Goal: Task Accomplishment & Management: Manage account settings

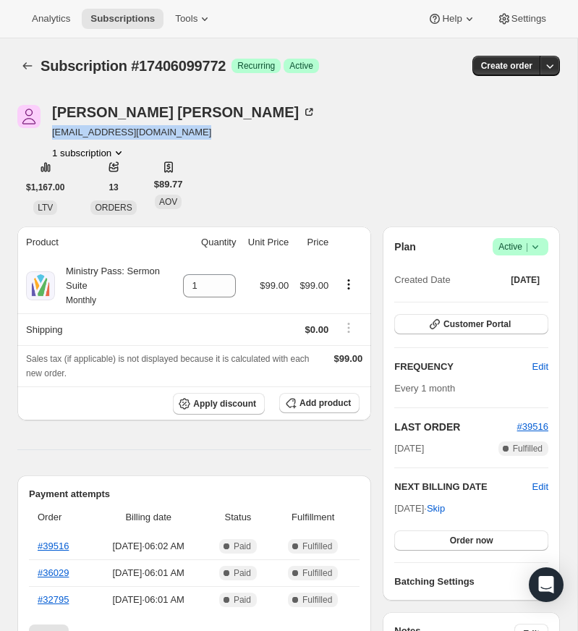
drag, startPoint x: 200, startPoint y: 133, endPoint x: 72, endPoint y: 132, distance: 127.3
click at [50, 135] on div "[PERSON_NAME] [EMAIL_ADDRESS][DOMAIN_NAME] 1 subscription" at bounding box center [207, 132] width 380 height 55
copy span "[EMAIL_ADDRESS][DOMAIN_NAME]"
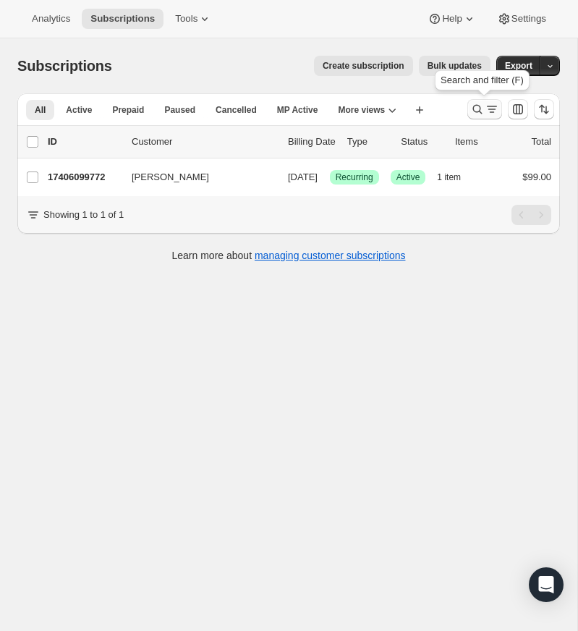
click at [473, 106] on icon "Search and filter results" at bounding box center [477, 109] width 14 height 14
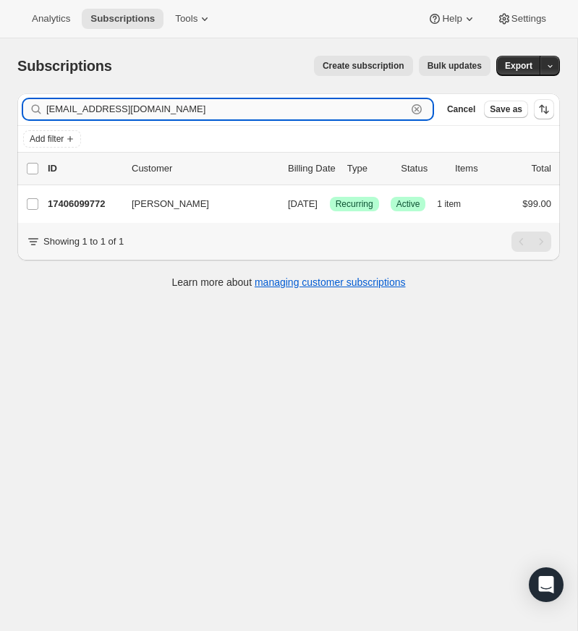
click at [418, 106] on icon "button" at bounding box center [416, 109] width 14 height 14
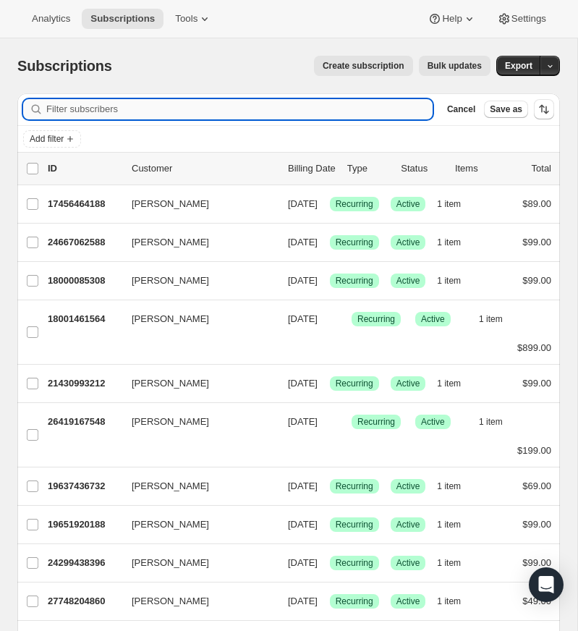
paste input "[EMAIL_ADDRESS][DOMAIN_NAME]"
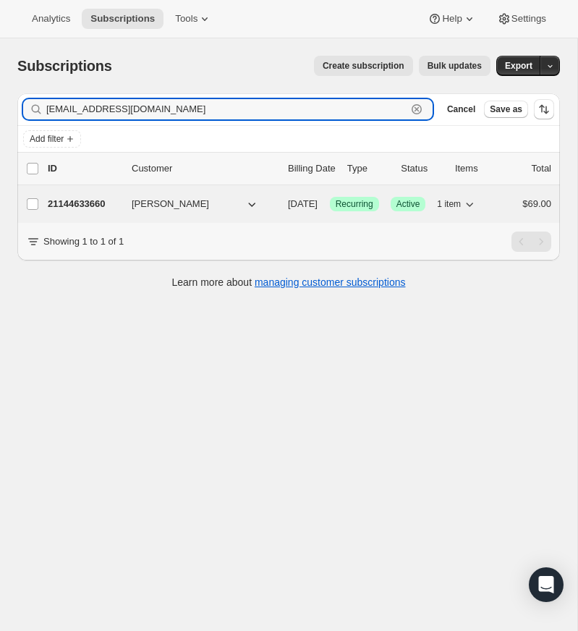
type input "[EMAIL_ADDRESS][DOMAIN_NAME]"
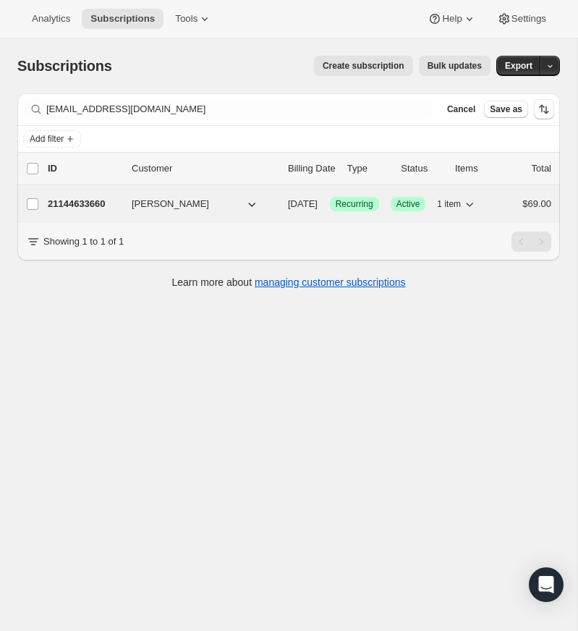
click at [93, 200] on p "21144633660" at bounding box center [84, 204] width 72 height 14
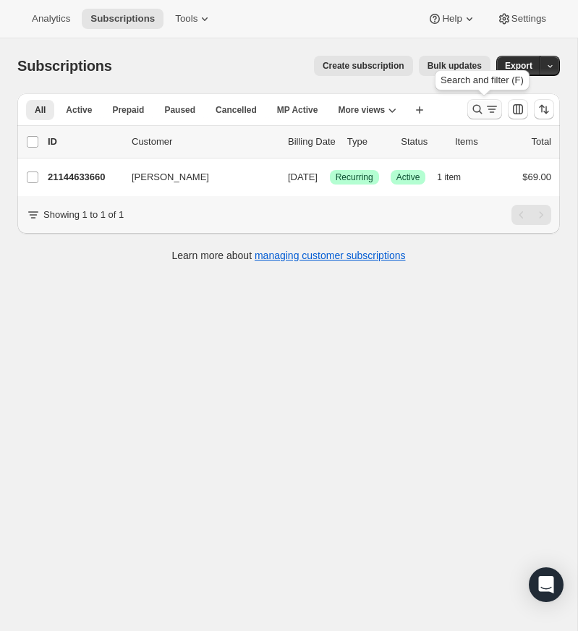
click at [474, 103] on icon "Search and filter results" at bounding box center [477, 109] width 14 height 14
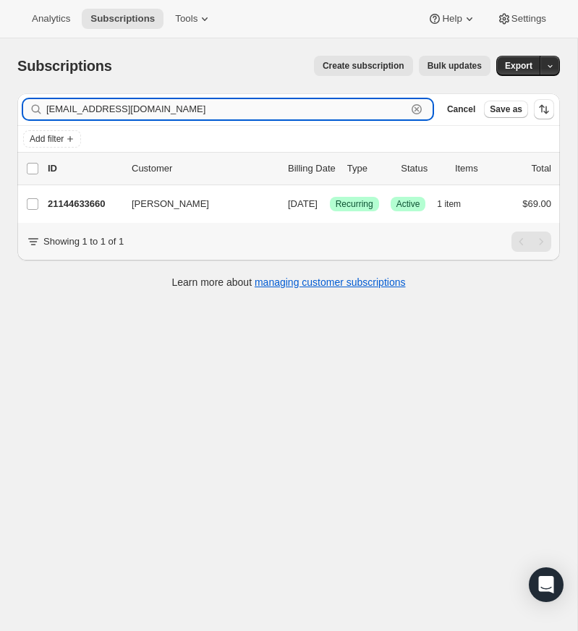
drag, startPoint x: 417, startPoint y: 105, endPoint x: 283, endPoint y: 115, distance: 134.9
click at [416, 105] on icon "button" at bounding box center [417, 109] width 10 height 10
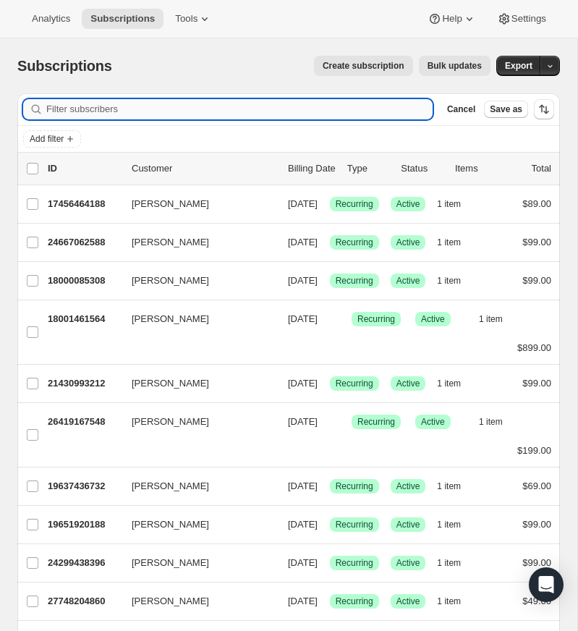
paste input "[EMAIL_ADDRESS][DOMAIN_NAME]"
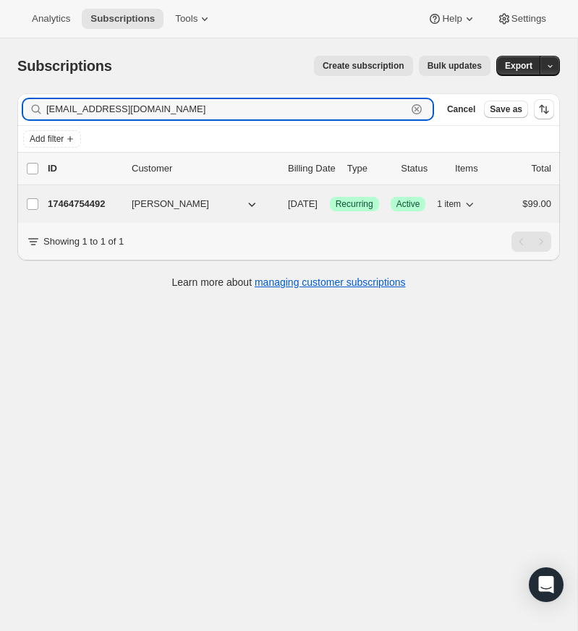
type input "[EMAIL_ADDRESS][DOMAIN_NAME]"
click at [80, 204] on p "17464754492" at bounding box center [84, 204] width 72 height 14
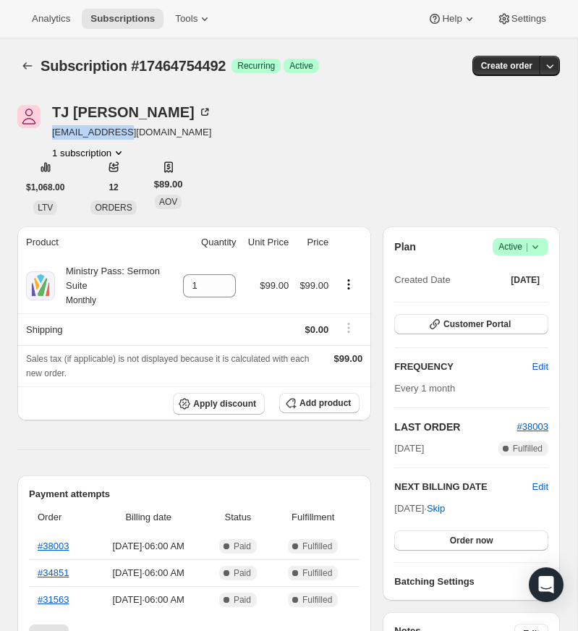
drag, startPoint x: 121, startPoint y: 133, endPoint x: 60, endPoint y: 132, distance: 60.8
click at [49, 135] on div "[PERSON_NAME] [EMAIL_ADDRESS][DOMAIN_NAME] 1 subscription" at bounding box center [207, 132] width 380 height 55
copy span "[EMAIL_ADDRESS][DOMAIN_NAME]"
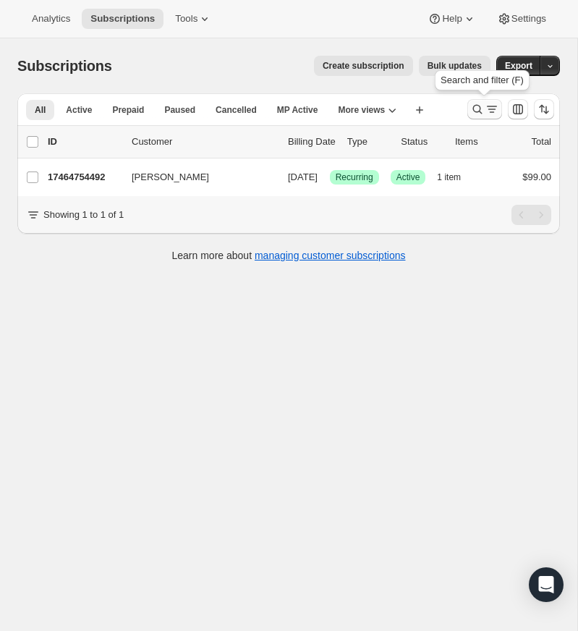
click at [477, 106] on icon "Search and filter results" at bounding box center [477, 109] width 14 height 14
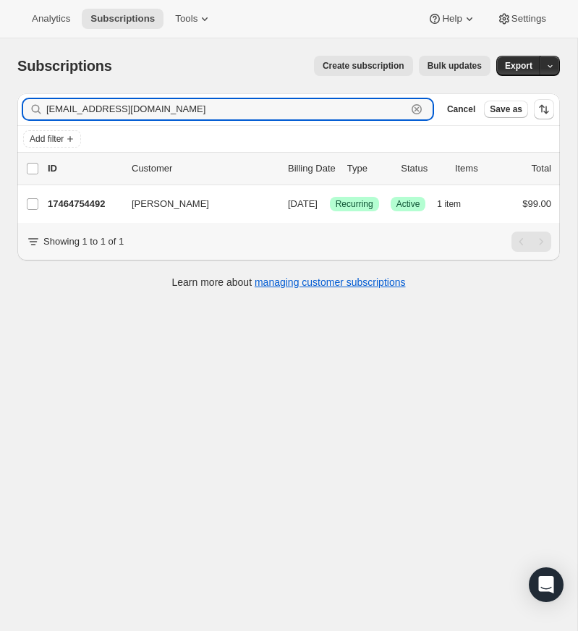
click at [417, 107] on icon "button" at bounding box center [416, 109] width 14 height 14
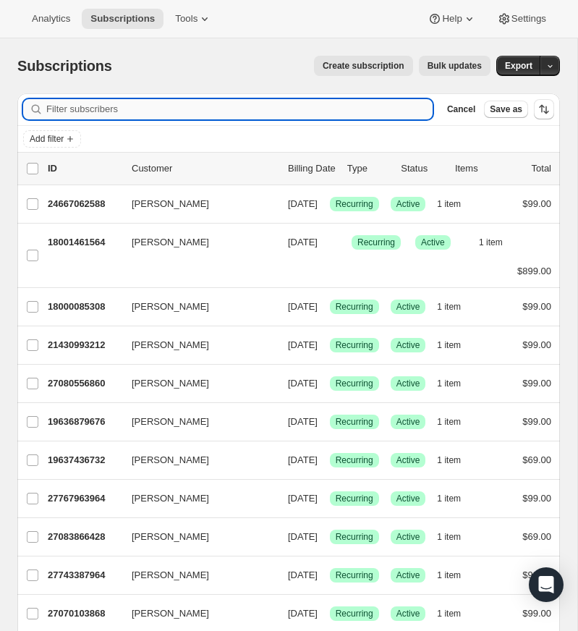
paste input "[EMAIL_ADDRESS][DOMAIN_NAME]"
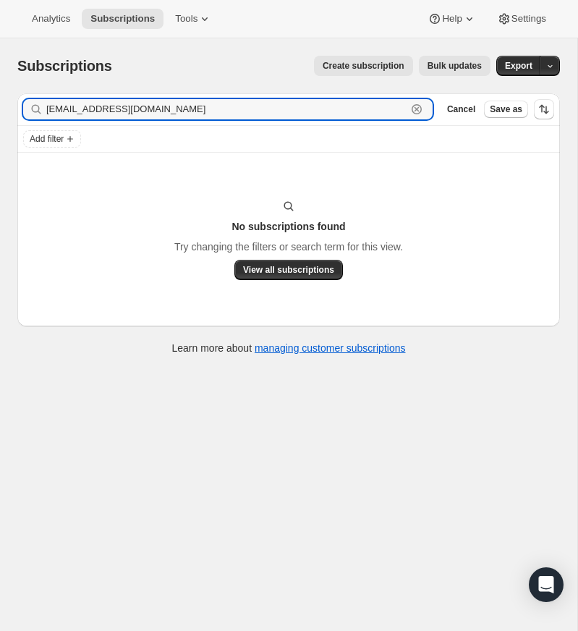
type input "[EMAIL_ADDRESS][DOMAIN_NAME]"
click at [187, 110] on input "[EMAIL_ADDRESS][DOMAIN_NAME]" at bounding box center [226, 109] width 360 height 20
click at [416, 105] on icon "button" at bounding box center [417, 109] width 10 height 10
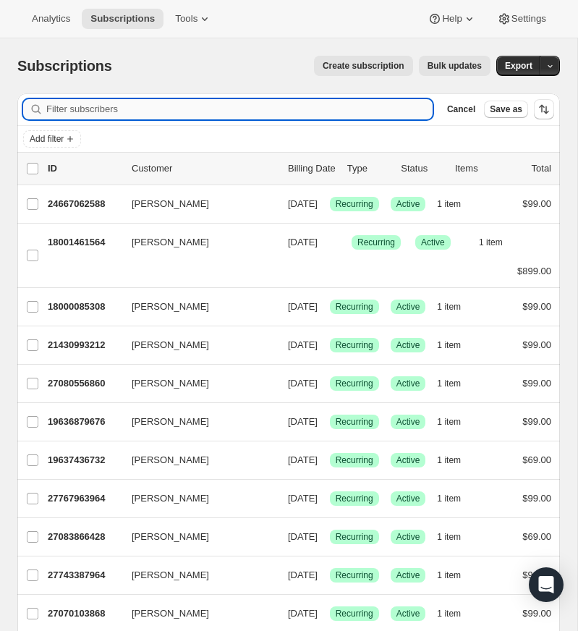
paste input "[EMAIL_ADDRESS][DOMAIN_NAME]"
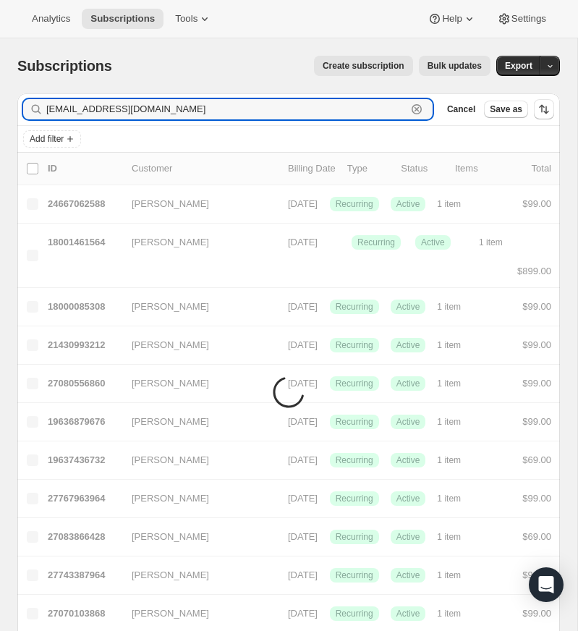
type input "[EMAIL_ADDRESS][DOMAIN_NAME]"
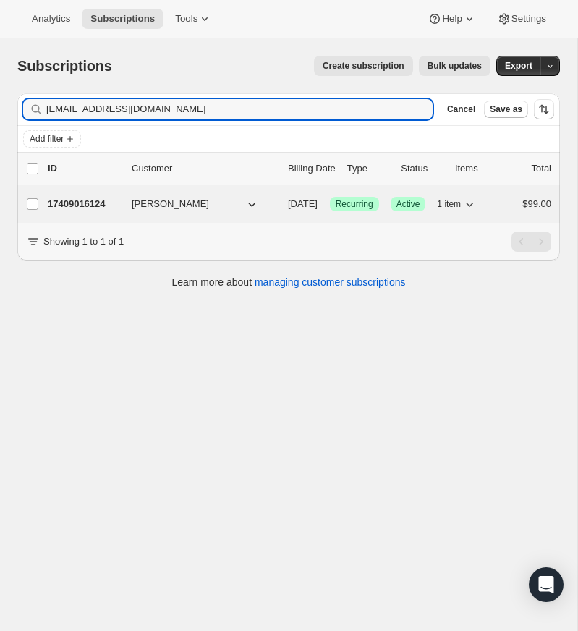
click at [88, 199] on p "17409016124" at bounding box center [84, 204] width 72 height 14
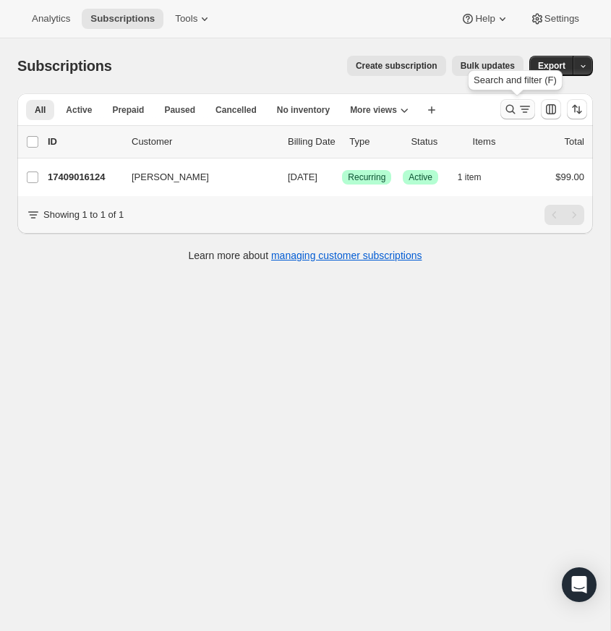
click at [512, 104] on icon "Search and filter results" at bounding box center [510, 109] width 14 height 14
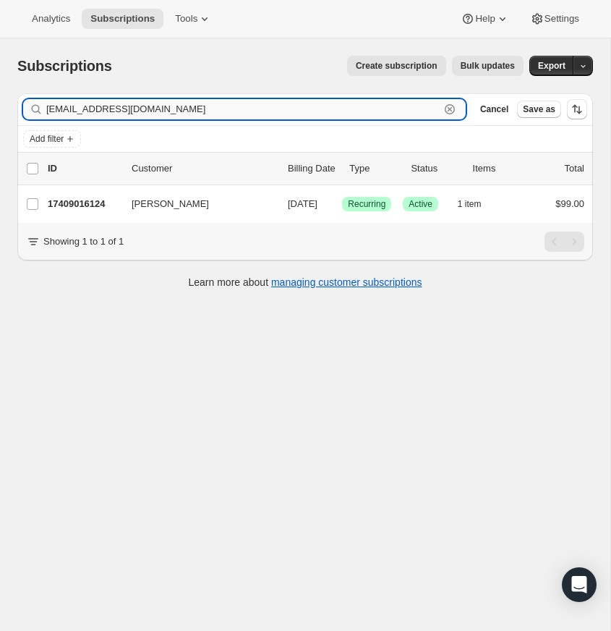
click at [448, 108] on icon "button" at bounding box center [450, 109] width 5 height 5
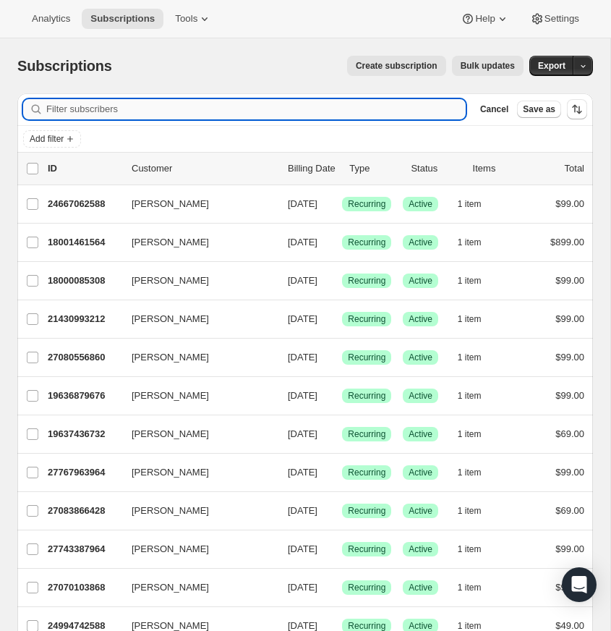
paste input "[PERSON_NAME][EMAIL_ADDRESS][DOMAIN_NAME]"
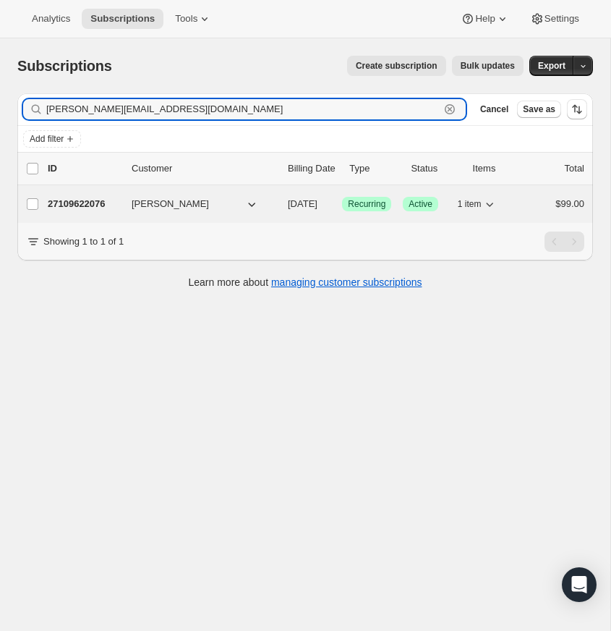
type input "[PERSON_NAME][EMAIL_ADDRESS][DOMAIN_NAME]"
click at [85, 203] on p "27109622076" at bounding box center [84, 204] width 72 height 14
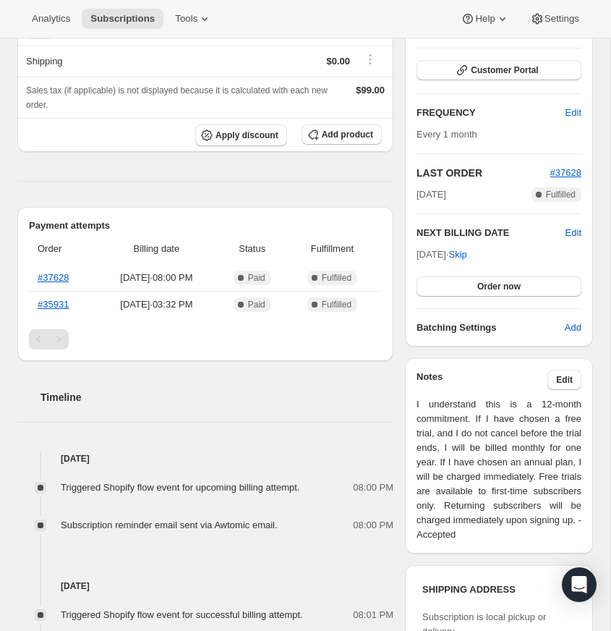
scroll to position [205, 0]
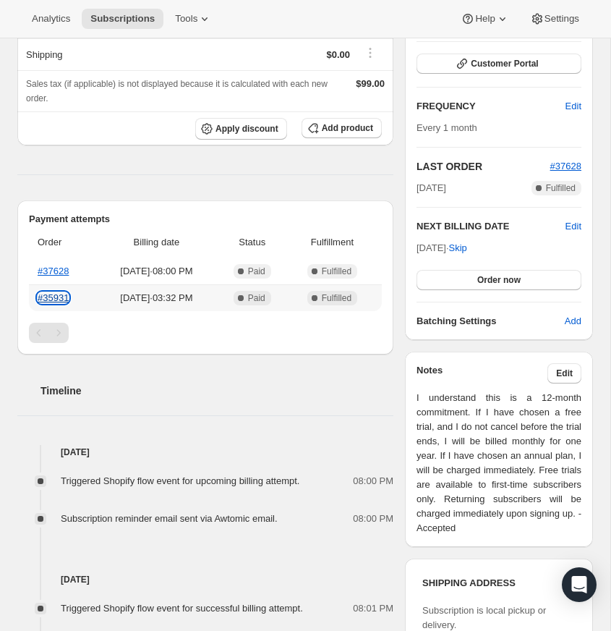
click at [57, 303] on link "#35931" at bounding box center [53, 297] width 31 height 11
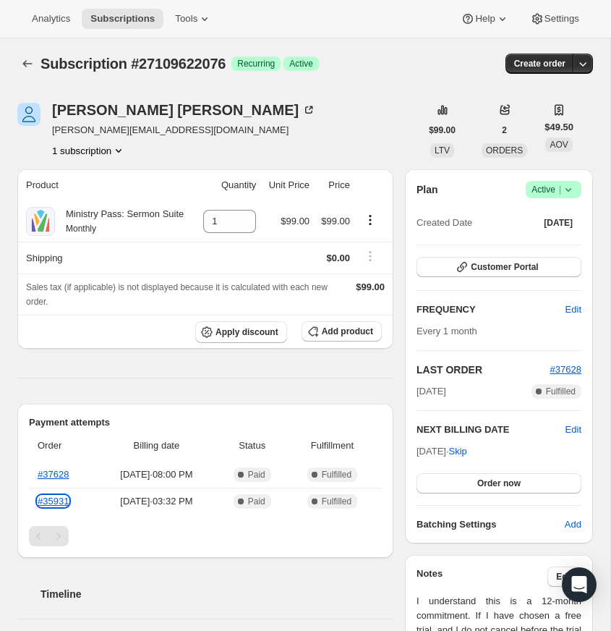
scroll to position [0, 0]
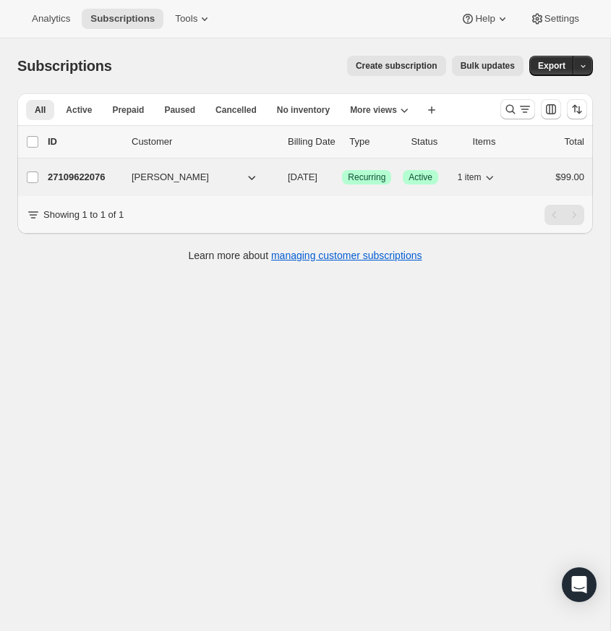
click at [90, 174] on p "27109622076" at bounding box center [84, 177] width 72 height 14
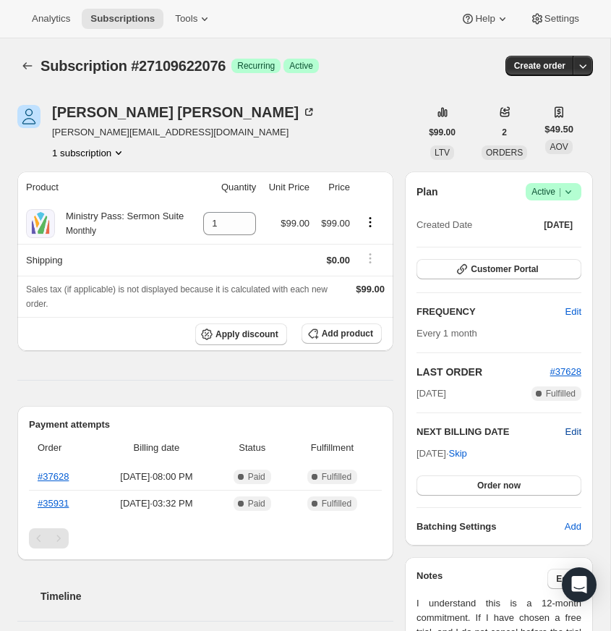
click at [570, 430] on span "Edit" at bounding box center [574, 432] width 16 height 14
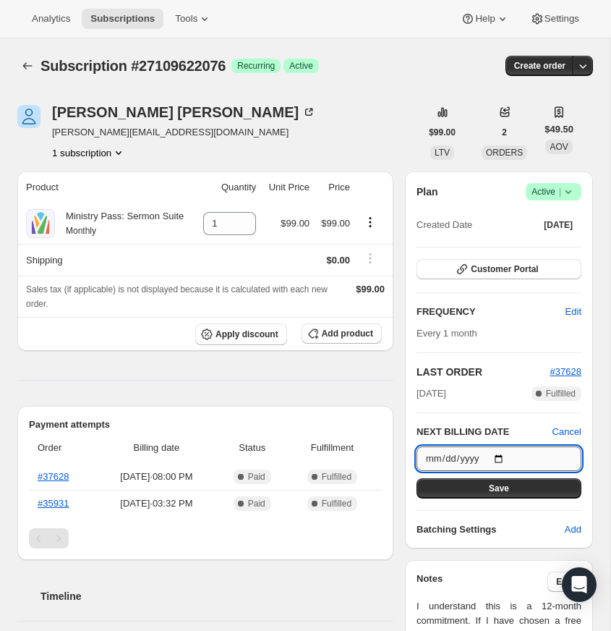
click at [501, 454] on input "[DATE]" at bounding box center [499, 458] width 165 height 25
type input "[DATE]"
click at [495, 488] on span "Save" at bounding box center [499, 488] width 20 height 12
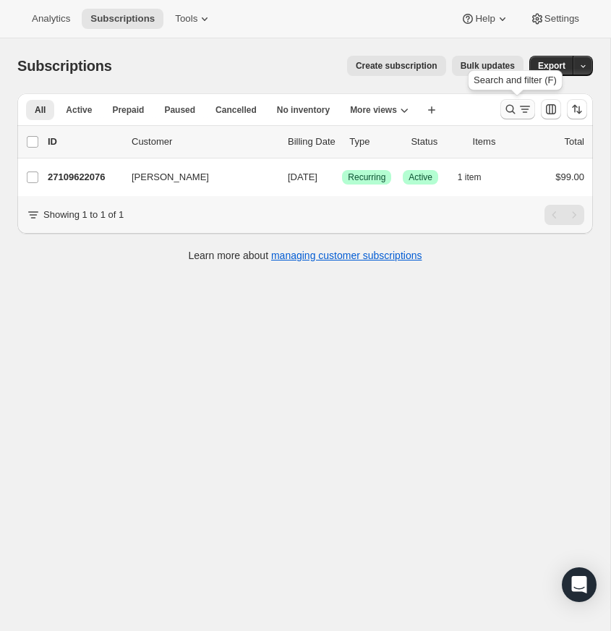
click at [506, 106] on icon "Search and filter results" at bounding box center [510, 109] width 14 height 14
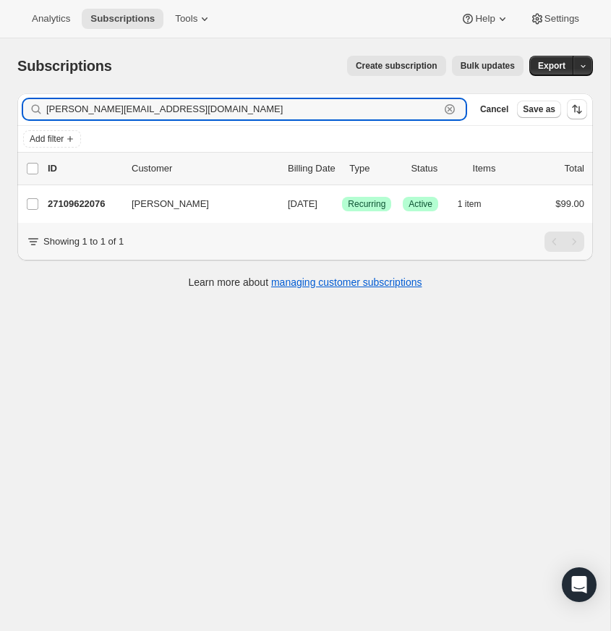
click at [450, 106] on icon "button" at bounding box center [450, 109] width 14 height 14
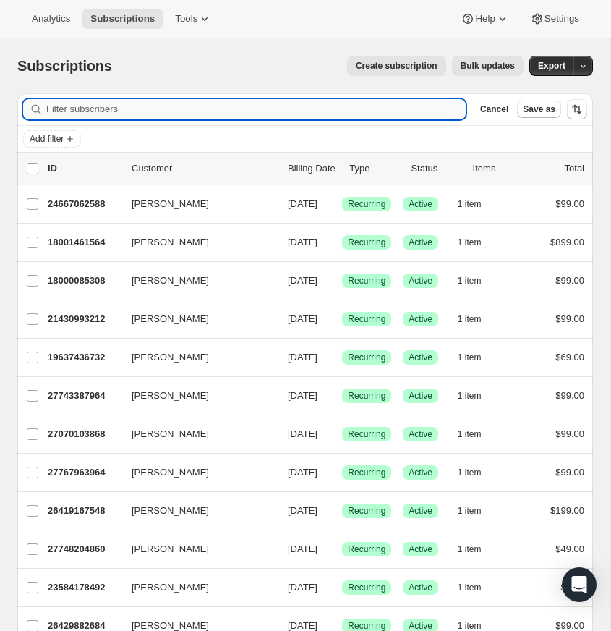
paste input "[EMAIL_ADDRESS][DOMAIN_NAME]"
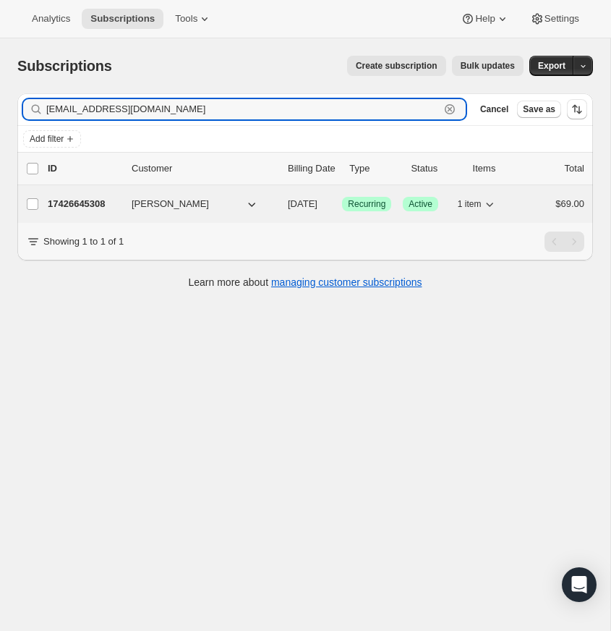
type input "[EMAIL_ADDRESS][DOMAIN_NAME]"
click at [157, 203] on span "[PERSON_NAME]" at bounding box center [170, 204] width 77 height 14
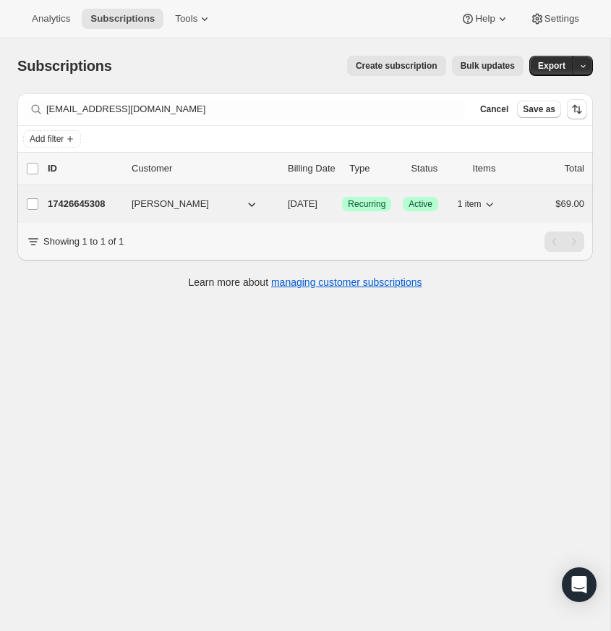
click at [80, 201] on p "17426645308" at bounding box center [84, 204] width 72 height 14
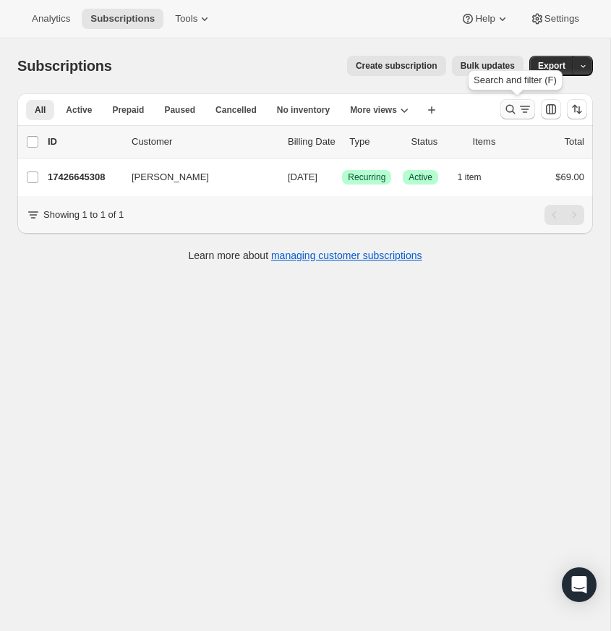
click at [509, 108] on icon "Search and filter results" at bounding box center [510, 109] width 14 height 14
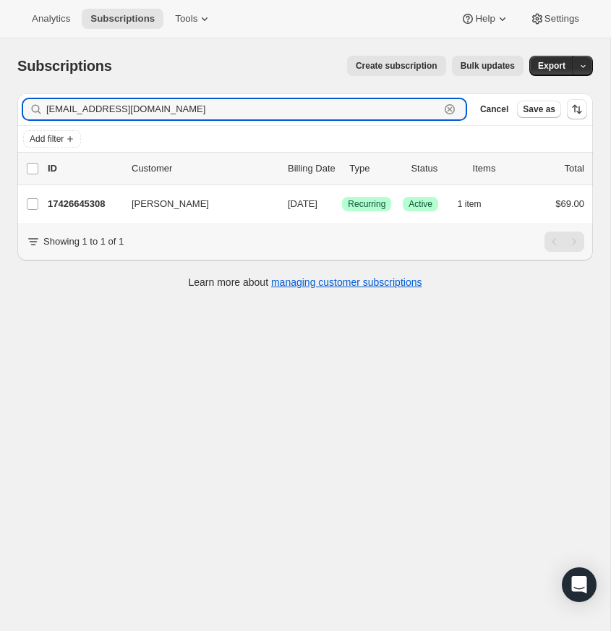
drag, startPoint x: 451, startPoint y: 106, endPoint x: 168, endPoint y: 119, distance: 283.1
click at [446, 106] on icon "button" at bounding box center [450, 109] width 14 height 14
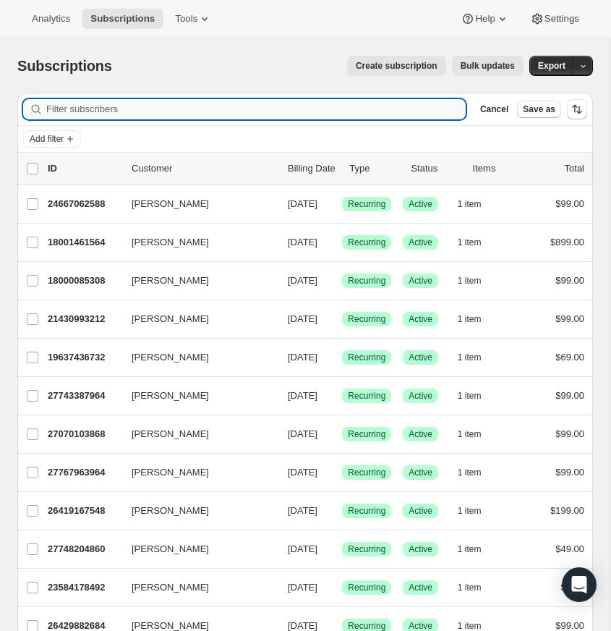
paste input "[EMAIL_ADDRESS][DOMAIN_NAME]"
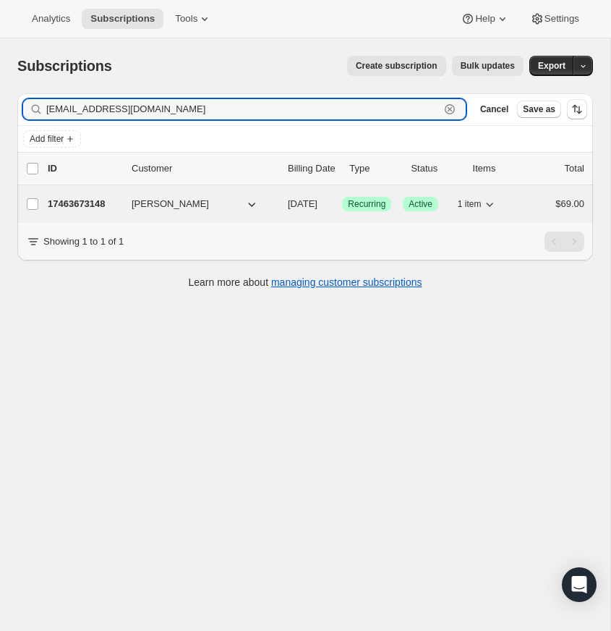
type input "[EMAIL_ADDRESS][DOMAIN_NAME]"
click at [92, 201] on p "17463673148" at bounding box center [84, 204] width 72 height 14
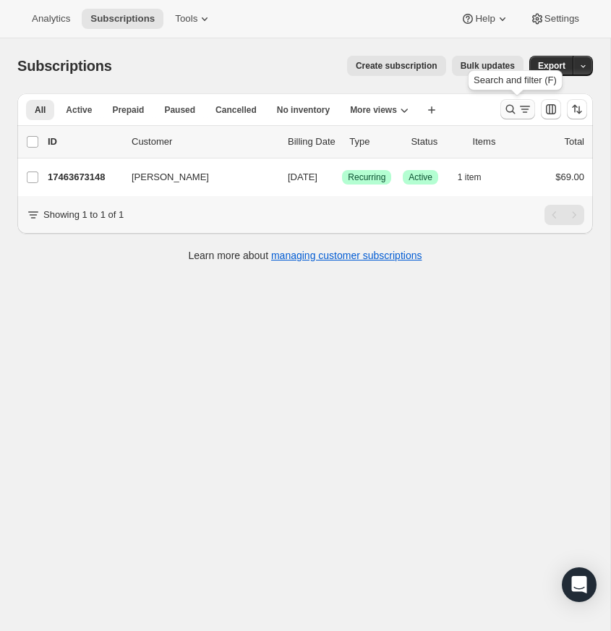
click at [511, 105] on icon "Search and filter results" at bounding box center [510, 109] width 14 height 14
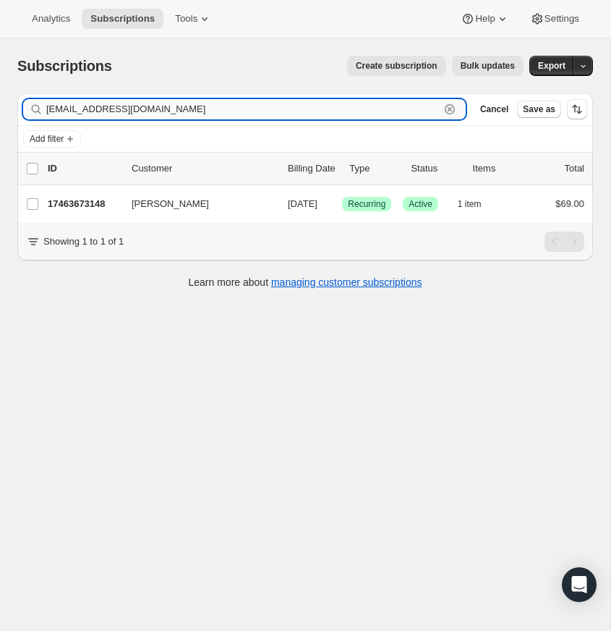
drag, startPoint x: 448, startPoint y: 102, endPoint x: 273, endPoint y: 116, distance: 175.6
click at [448, 102] on icon "button" at bounding box center [450, 109] width 14 height 14
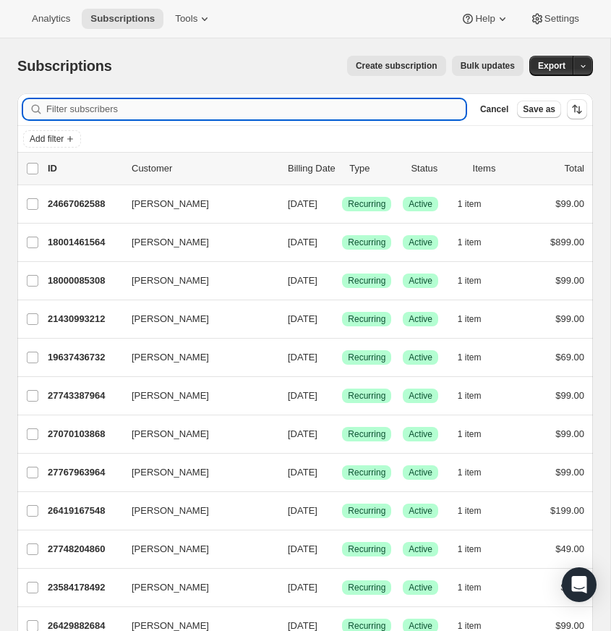
paste input "[PERSON_NAME][EMAIL_ADDRESS][DOMAIN_NAME]"
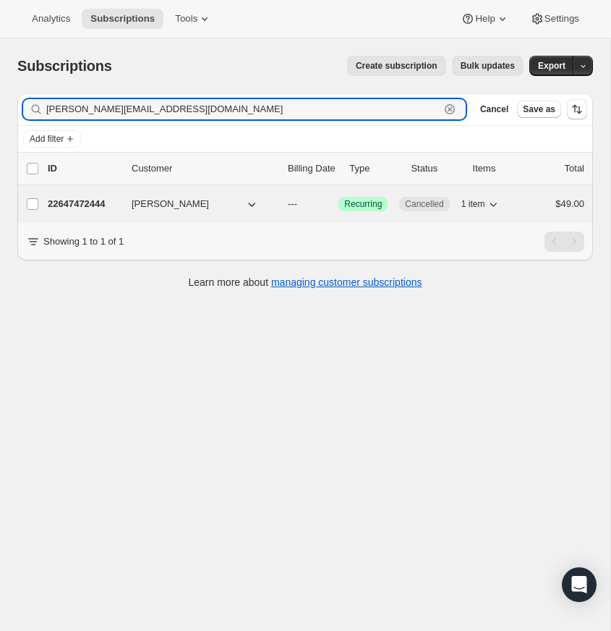
type input "[PERSON_NAME][EMAIL_ADDRESS][DOMAIN_NAME]"
click at [90, 200] on p "22647472444" at bounding box center [84, 204] width 72 height 14
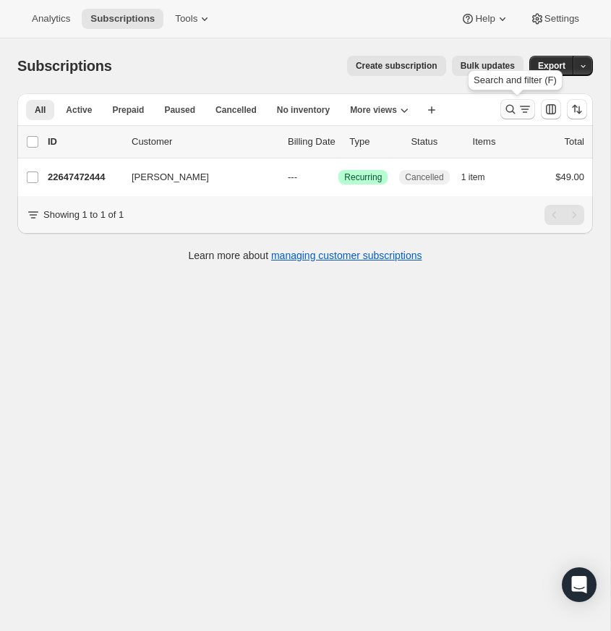
click at [509, 104] on icon "Search and filter results" at bounding box center [510, 109] width 14 height 14
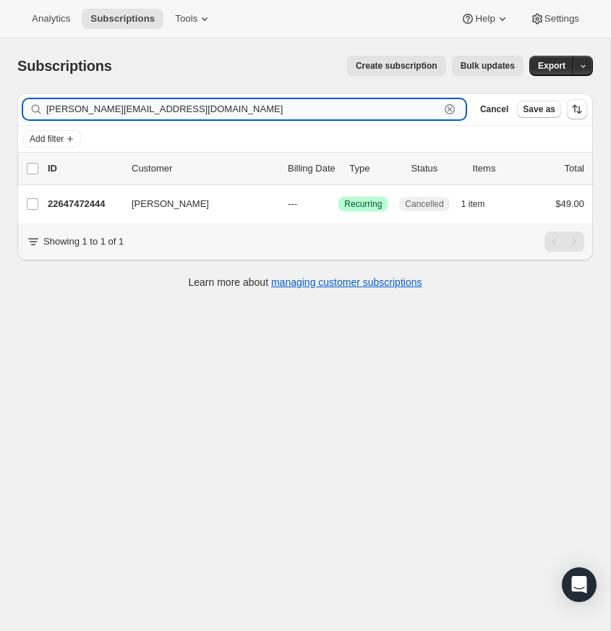
click at [446, 103] on icon "button" at bounding box center [450, 109] width 14 height 14
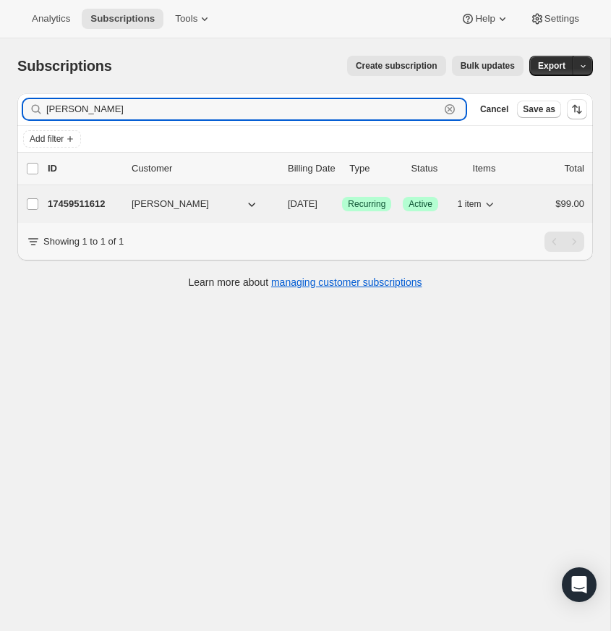
type input "[PERSON_NAME]"
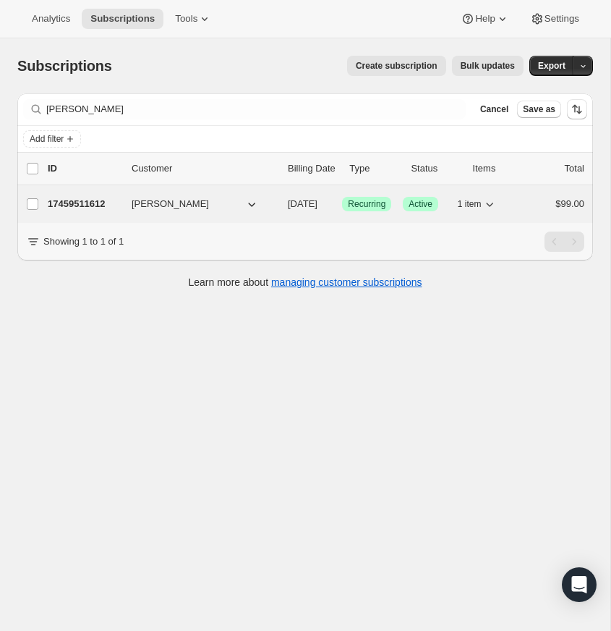
click at [95, 199] on p "17459511612" at bounding box center [84, 204] width 72 height 14
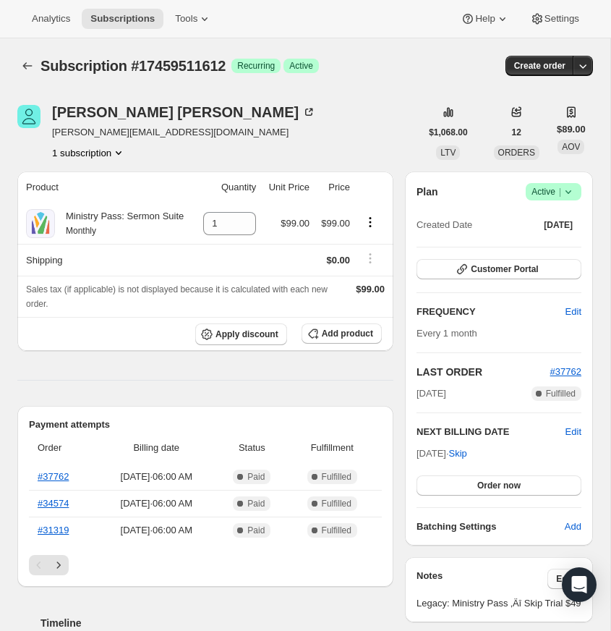
drag, startPoint x: 197, startPoint y: 132, endPoint x: 242, endPoint y: 72, distance: 74.9
click at [197, 132] on div "[PERSON_NAME] [PERSON_NAME][EMAIL_ADDRESS][DOMAIN_NAME] 1 subscription" at bounding box center [218, 132] width 403 height 55
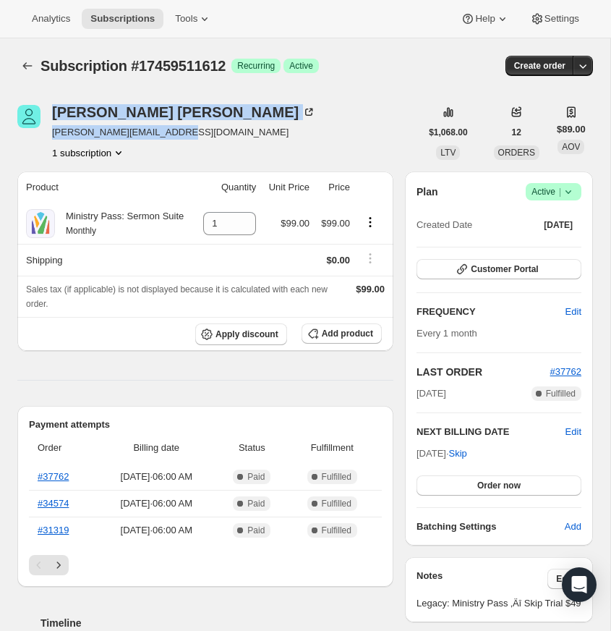
drag, startPoint x: 191, startPoint y: 135, endPoint x: 106, endPoint y: 137, distance: 84.6
click at [44, 131] on div "[PERSON_NAME] [PERSON_NAME][EMAIL_ADDRESS][DOMAIN_NAME] 1 subscription" at bounding box center [218, 132] width 403 height 55
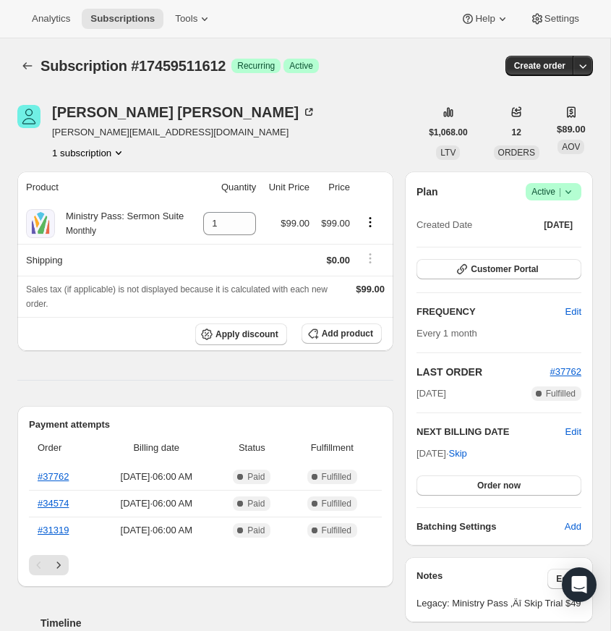
click at [212, 135] on div "[PERSON_NAME] [PERSON_NAME][EMAIL_ADDRESS][DOMAIN_NAME] 1 subscription" at bounding box center [218, 132] width 403 height 55
drag, startPoint x: 190, startPoint y: 130, endPoint x: 96, endPoint y: 132, distance: 94.0
click at [54, 135] on div "[PERSON_NAME] [PERSON_NAME][EMAIL_ADDRESS][DOMAIN_NAME] 1 subscription" at bounding box center [218, 132] width 403 height 55
copy span "[PERSON_NAME][EMAIL_ADDRESS][DOMAIN_NAME]"
click at [190, 132] on div "[PERSON_NAME] [PERSON_NAME][EMAIL_ADDRESS][DOMAIN_NAME] 1 subscription" at bounding box center [218, 132] width 403 height 55
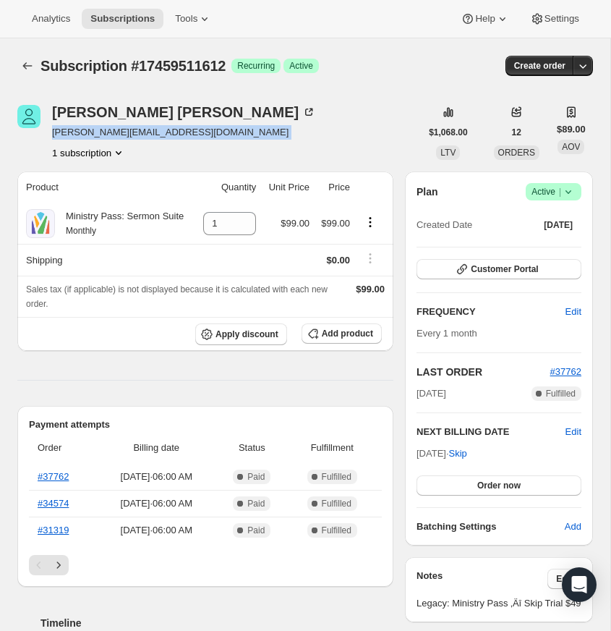
drag, startPoint x: 173, startPoint y: 134, endPoint x: 62, endPoint y: 133, distance: 110.7
click at [58, 135] on div "[PERSON_NAME] [PERSON_NAME][EMAIL_ADDRESS][DOMAIN_NAME] 1 subscription" at bounding box center [218, 132] width 403 height 55
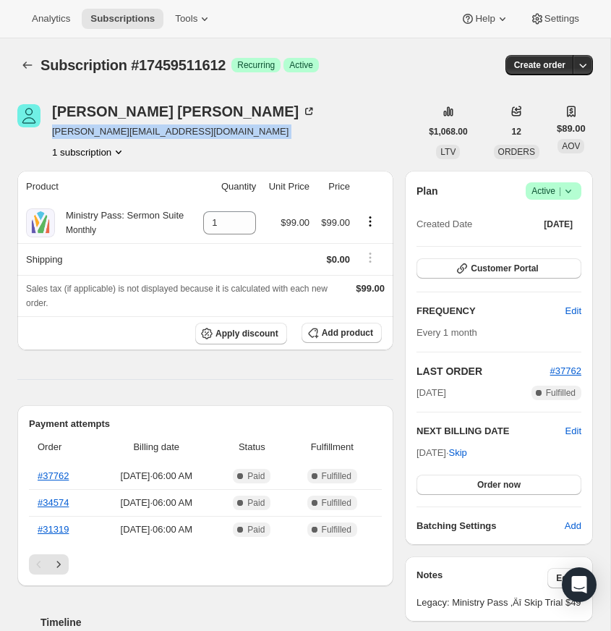
copy span "[PERSON_NAME][EMAIL_ADDRESS][DOMAIN_NAME]"
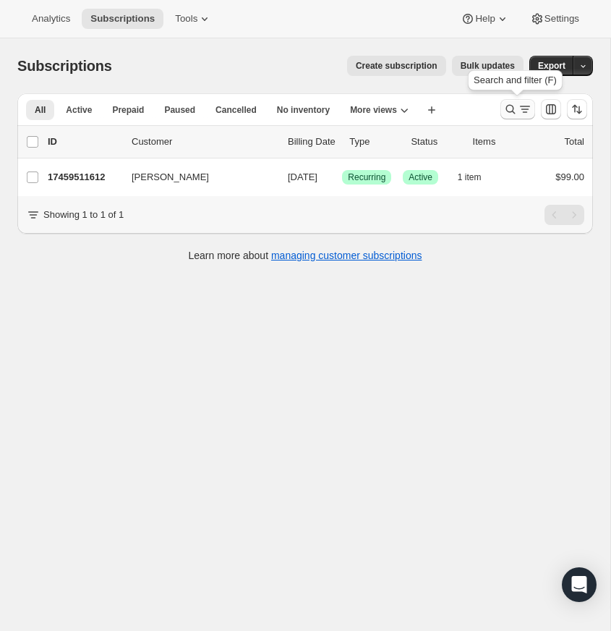
click at [508, 106] on icon "Search and filter results" at bounding box center [510, 109] width 14 height 14
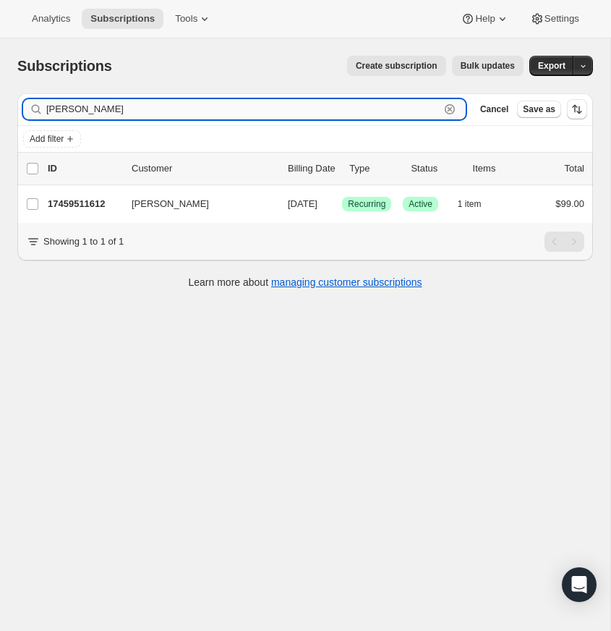
drag, startPoint x: 446, startPoint y: 106, endPoint x: 311, endPoint y: 104, distance: 134.6
click at [446, 106] on icon "button" at bounding box center [450, 109] width 10 height 10
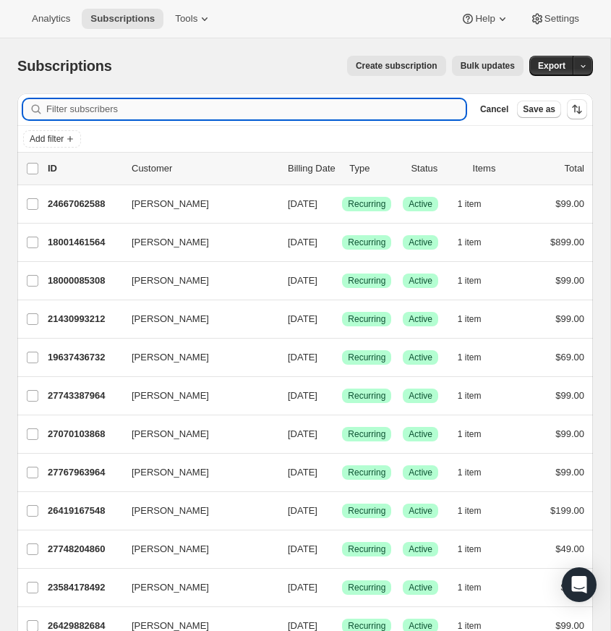
paste input "[EMAIL_ADDRESS][DOMAIN_NAME]"
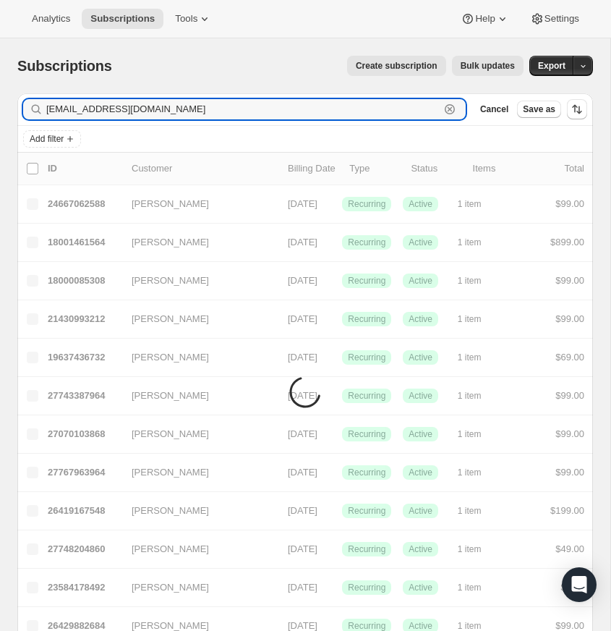
type input "[EMAIL_ADDRESS][DOMAIN_NAME]"
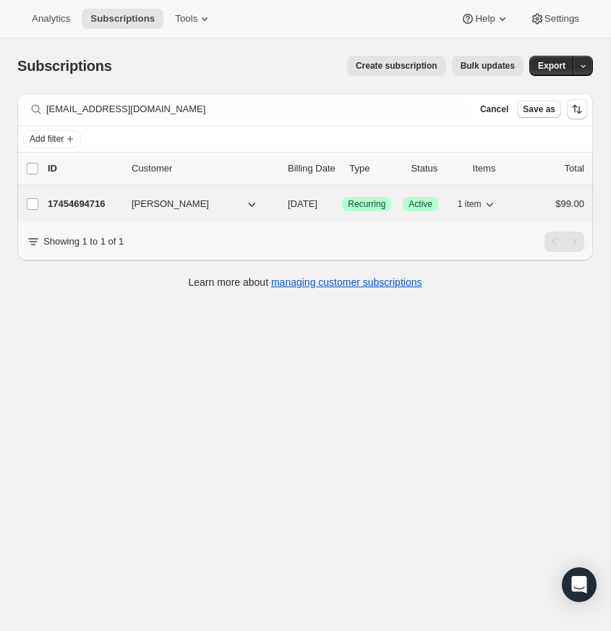
click at [83, 199] on p "17454694716" at bounding box center [84, 204] width 72 height 14
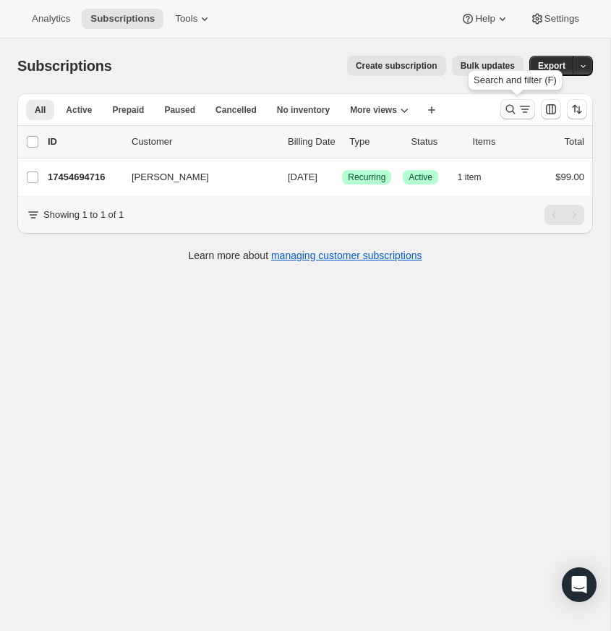
click at [507, 103] on icon "Search and filter results" at bounding box center [510, 109] width 14 height 14
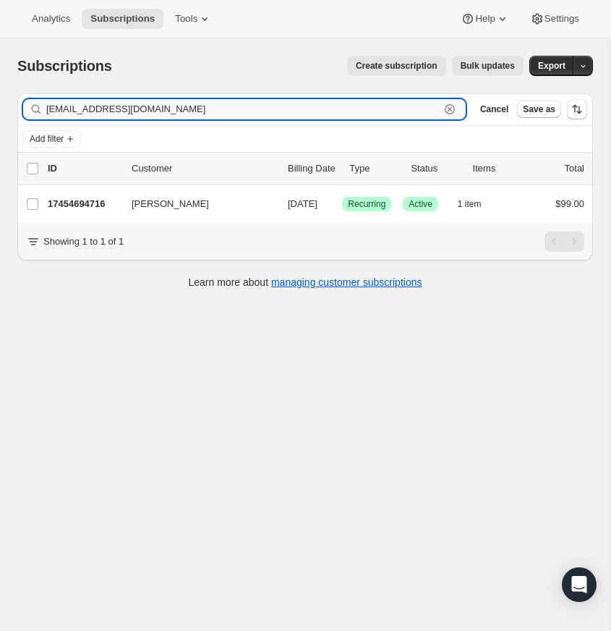
drag, startPoint x: 451, startPoint y: 106, endPoint x: 105, endPoint y: 117, distance: 346.6
click at [449, 106] on icon "button" at bounding box center [450, 109] width 14 height 14
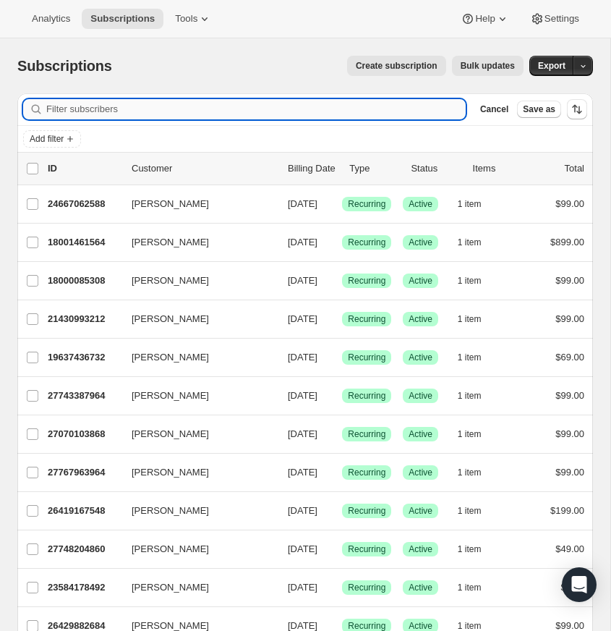
paste input "[EMAIL_ADDRESS][DOMAIN_NAME]"
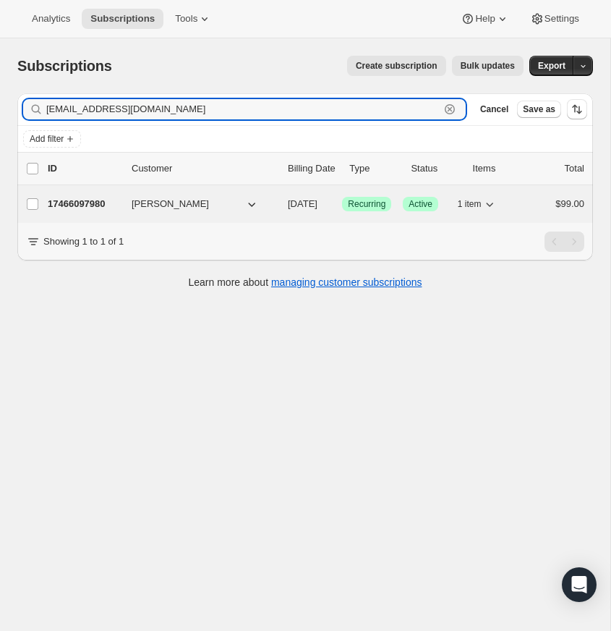
type input "[EMAIL_ADDRESS][DOMAIN_NAME]"
click at [80, 204] on p "17466097980" at bounding box center [84, 204] width 72 height 14
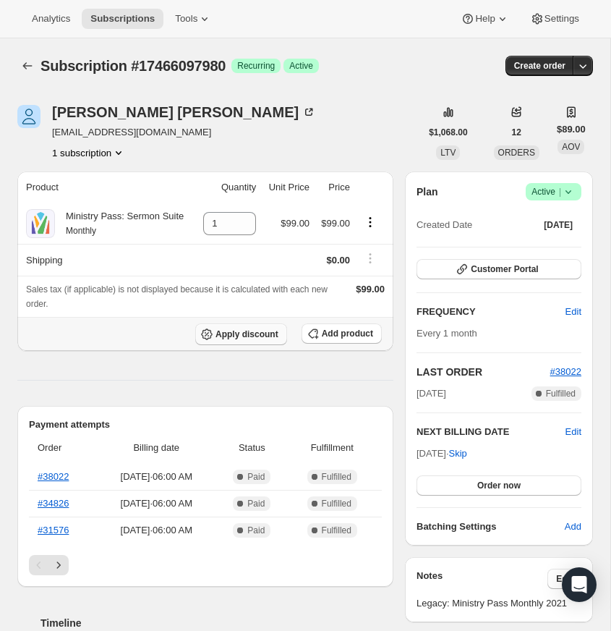
click at [236, 340] on span "Apply discount" at bounding box center [247, 334] width 63 height 12
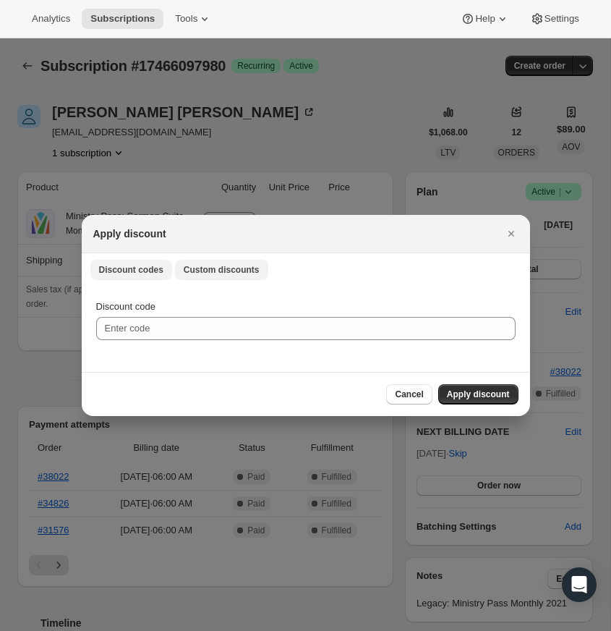
click at [221, 268] on span "Custom discounts" at bounding box center [222, 270] width 76 height 12
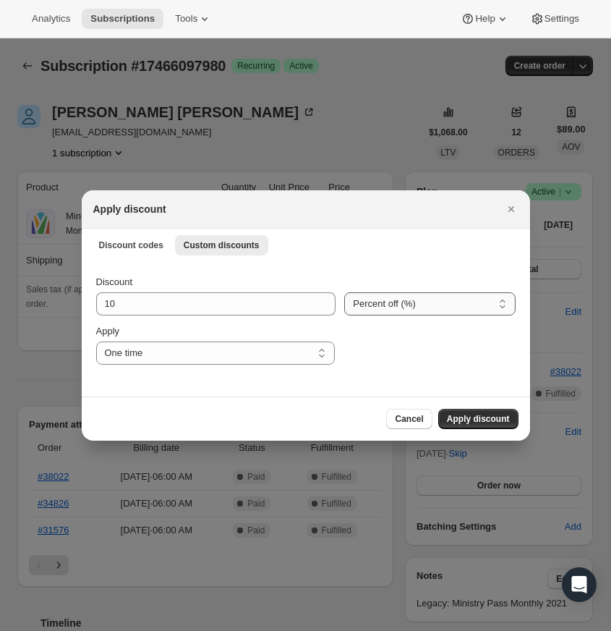
click at [362, 304] on select "Percent off (%) Amount off ($)" at bounding box center [429, 303] width 171 height 23
select select "fixed"
click at [344, 292] on select "Percent off (%) Amount off ($)" at bounding box center [429, 303] width 171 height 23
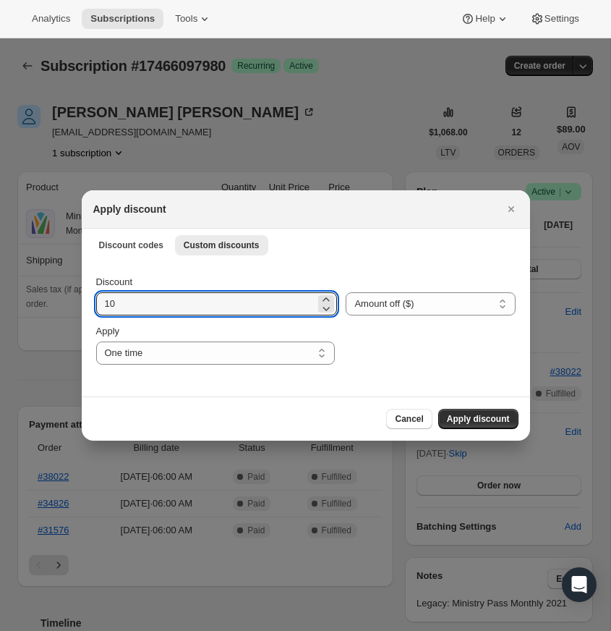
drag, startPoint x: 107, startPoint y: 305, endPoint x: 74, endPoint y: 307, distance: 33.4
click at [85, 305] on div "Discount 10 Percent off (%) Amount off ($) Amount off ($) Apply One time Specif…" at bounding box center [306, 328] width 448 height 136
type input "50"
click at [321, 352] on select "One time Specify instances... Indefinitely" at bounding box center [215, 352] width 239 height 23
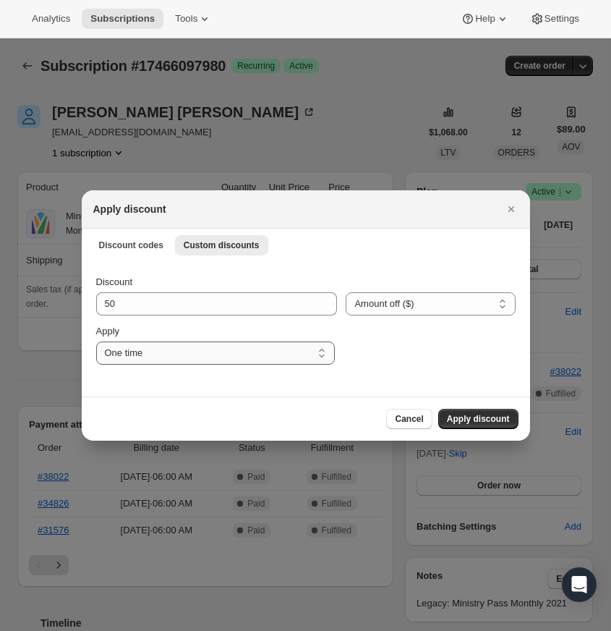
select select "specific"
click at [96, 341] on select "One time Specify instances... Indefinitely" at bounding box center [215, 352] width 239 height 23
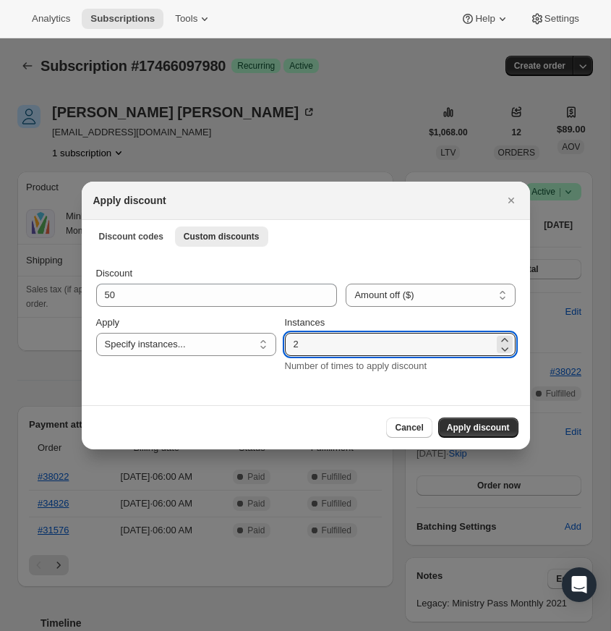
drag, startPoint x: 297, startPoint y: 347, endPoint x: 288, endPoint y: 346, distance: 8.8
click at [288, 346] on div "Discount 50 Percent off (%) Amount off ($) Amount off ($) Apply One time Specif…" at bounding box center [306, 319] width 420 height 107
type input "24"
drag, startPoint x: 472, startPoint y: 424, endPoint x: 438, endPoint y: 422, distance: 34.0
click at [471, 424] on span "Apply discount" at bounding box center [478, 428] width 63 height 12
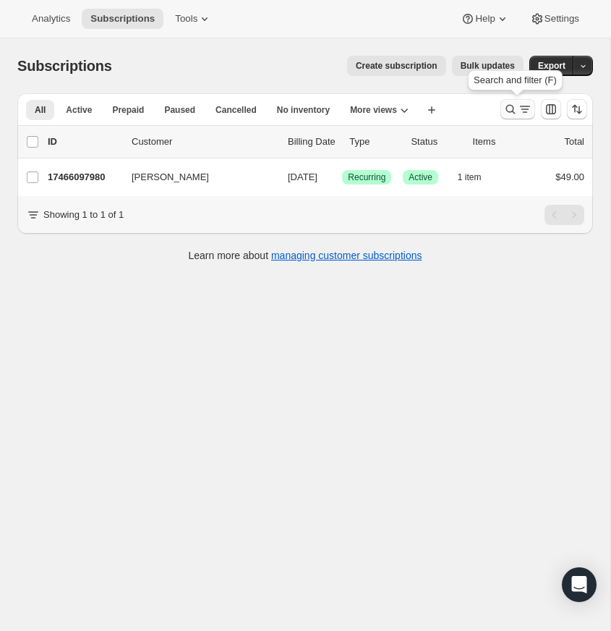
click at [513, 106] on icon "Search and filter results" at bounding box center [510, 109] width 14 height 14
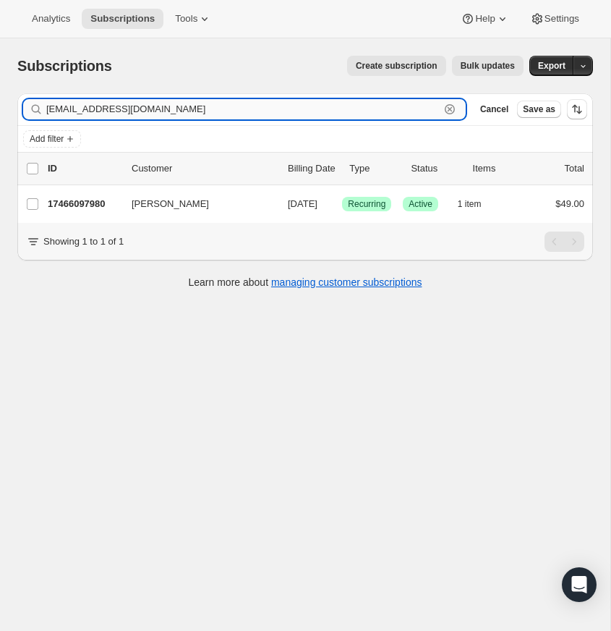
drag, startPoint x: 449, startPoint y: 106, endPoint x: 419, endPoint y: 107, distance: 30.4
click at [448, 106] on icon "button" at bounding box center [450, 109] width 14 height 14
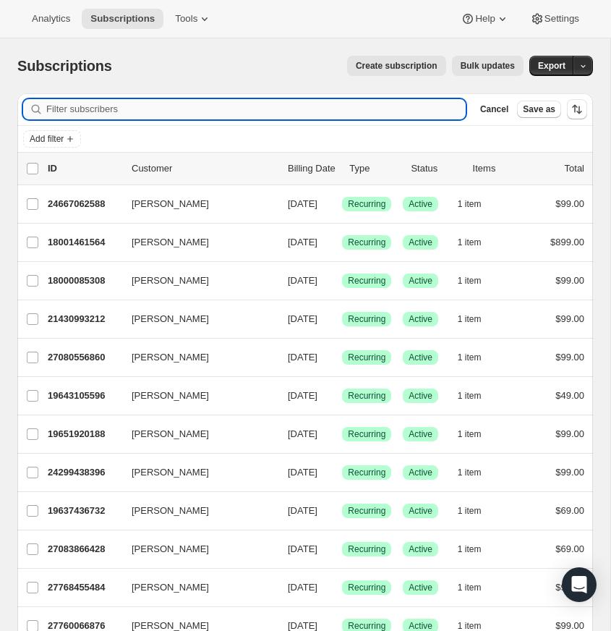
paste input "[EMAIL_ADDRESS][DOMAIN_NAME]"
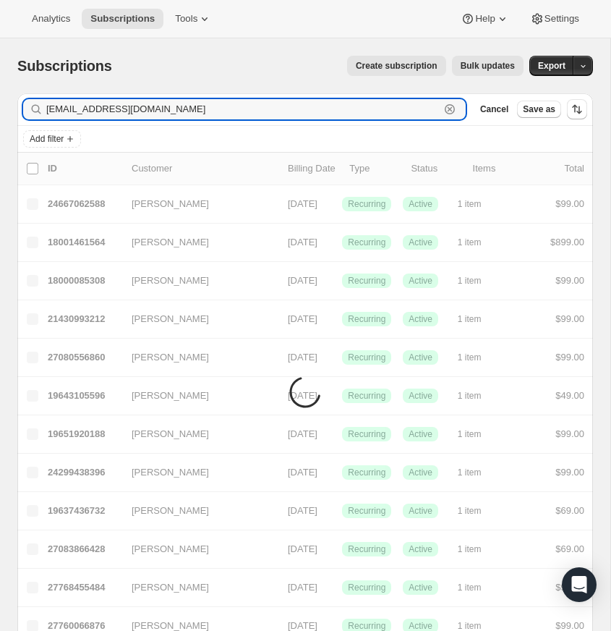
type input "[EMAIL_ADDRESS][DOMAIN_NAME]"
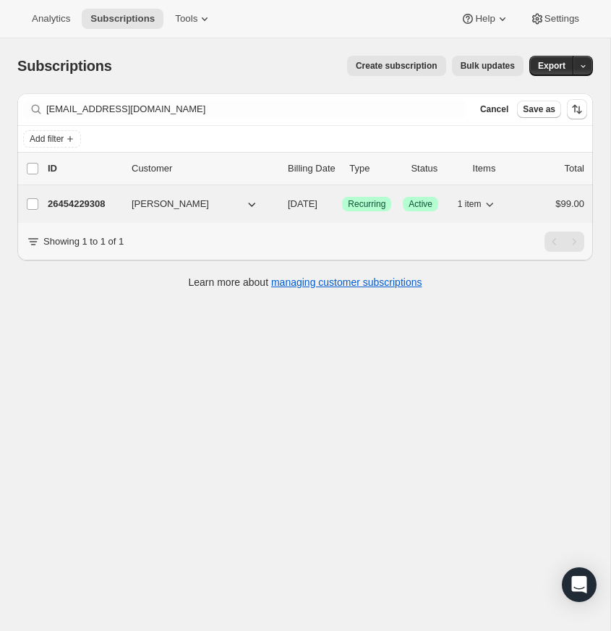
click at [85, 200] on p "26454229308" at bounding box center [84, 204] width 72 height 14
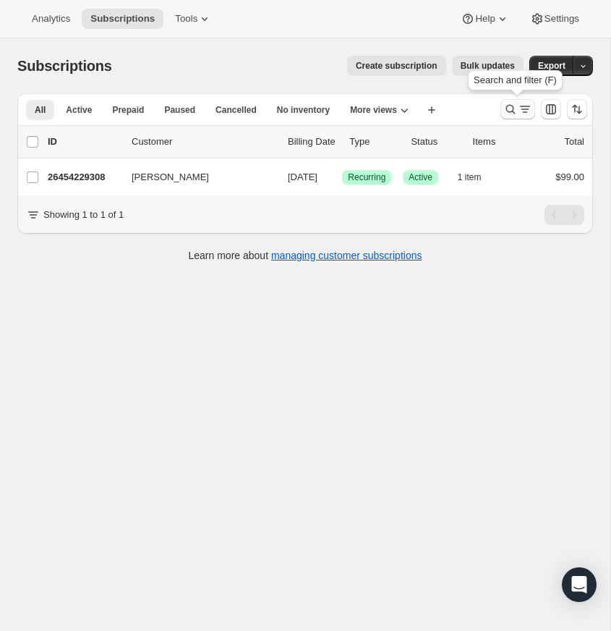
click at [506, 105] on icon "Search and filter results" at bounding box center [510, 109] width 14 height 14
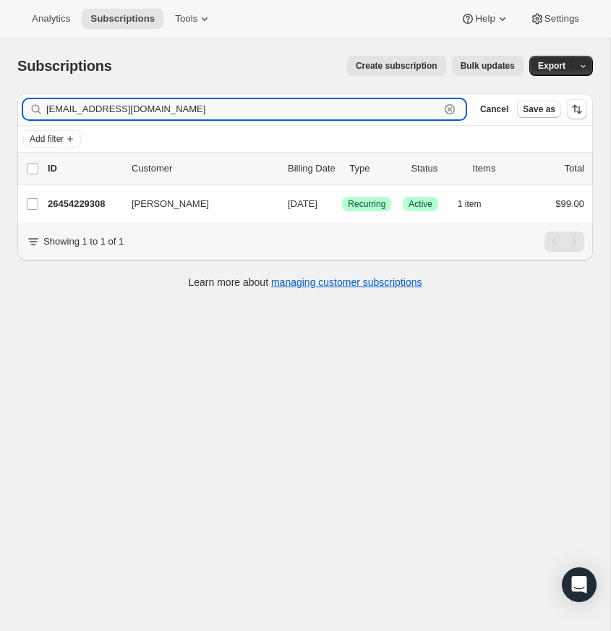
drag, startPoint x: 446, startPoint y: 104, endPoint x: 85, endPoint y: 106, distance: 360.9
click at [446, 104] on icon "button" at bounding box center [450, 109] width 14 height 14
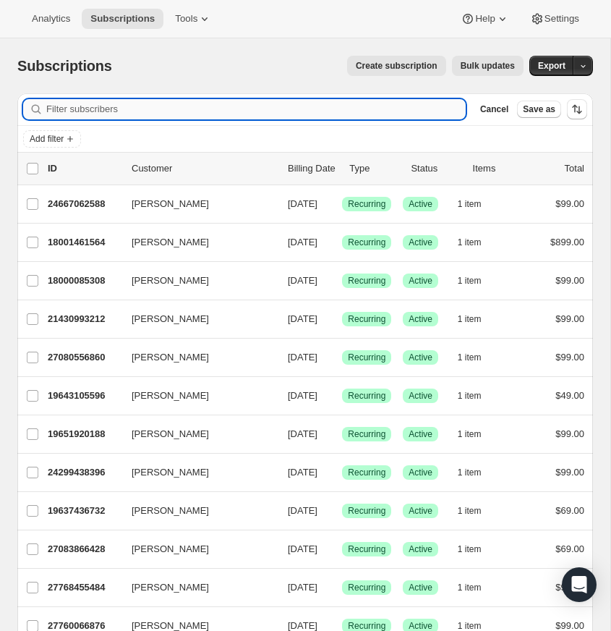
paste input "[PERSON_NAME][EMAIL_ADDRESS][DOMAIN_NAME]"
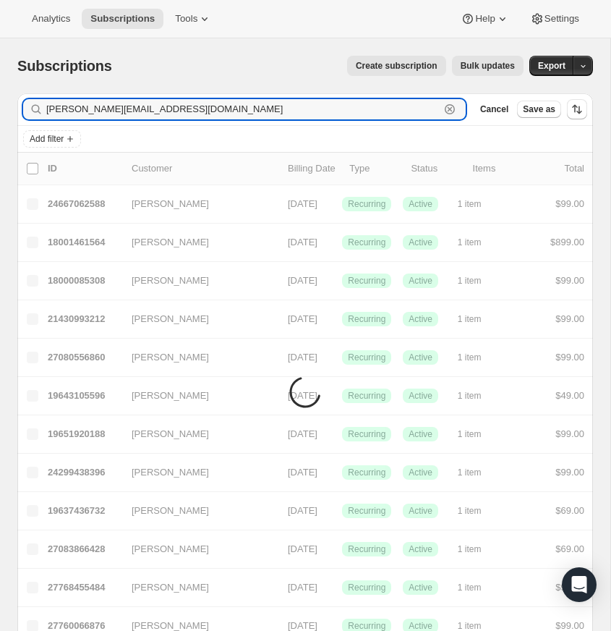
type input "[PERSON_NAME][EMAIL_ADDRESS][DOMAIN_NAME]"
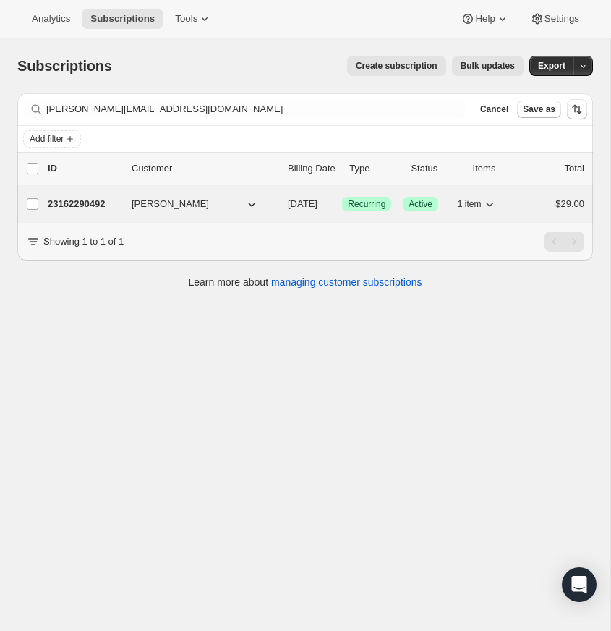
click at [78, 200] on p "23162290492" at bounding box center [84, 204] width 72 height 14
